Goal: Task Accomplishment & Management: Manage account settings

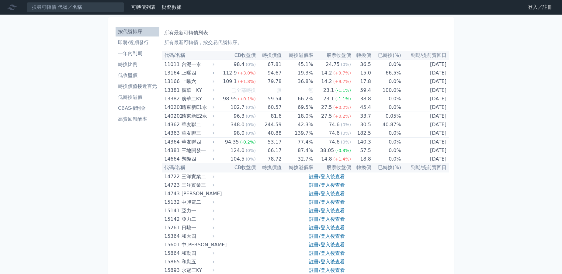
drag, startPoint x: 0, startPoint y: 0, endPoint x: 531, endPoint y: 10, distance: 531.0
click at [531, 10] on link "登入／註冊" at bounding box center [540, 7] width 34 height 10
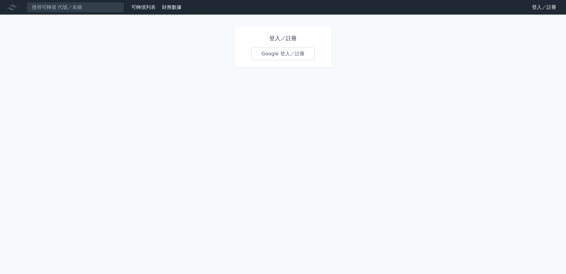
click at [279, 50] on link "Google 登入／註冊" at bounding box center [282, 53] width 63 height 13
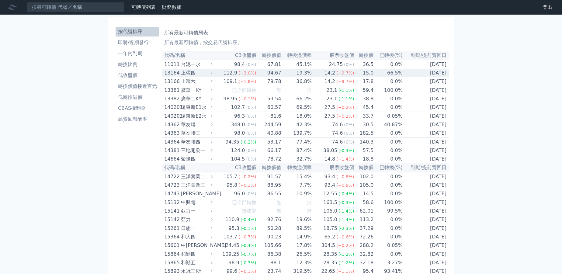
click at [318, 43] on p "所有最新可轉債，按交易代號排序。" at bounding box center [305, 42] width 282 height 7
